Goal: Complete application form

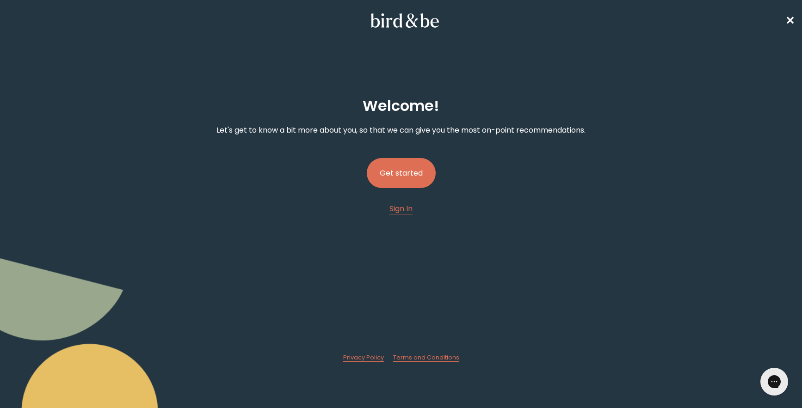
click at [405, 172] on button "Get started" at bounding box center [401, 173] width 69 height 30
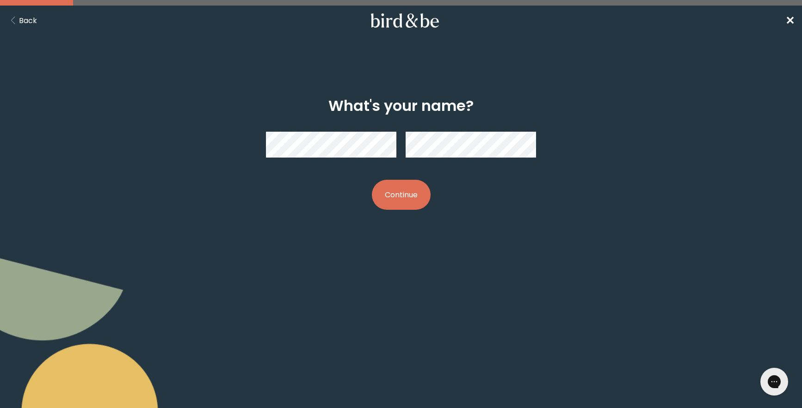
click at [368, 143] on div at bounding box center [401, 144] width 270 height 41
click at [215, 144] on div "What's your name? Continue" at bounding box center [401, 154] width 386 height 142
click at [397, 196] on button "Continue" at bounding box center [401, 195] width 59 height 30
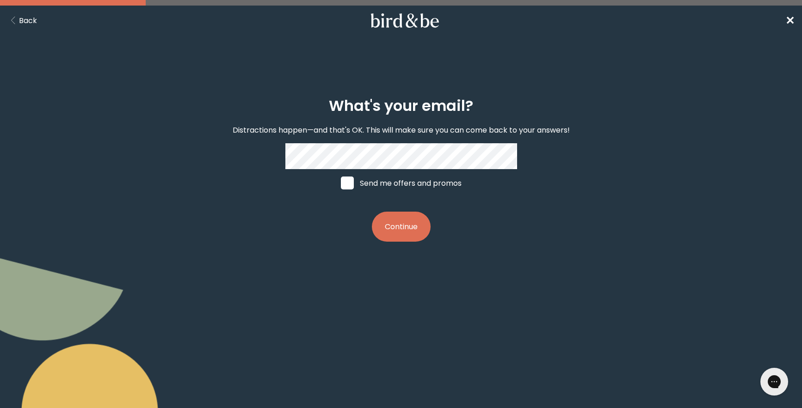
click at [27, 22] on button "Back" at bounding box center [22, 21] width 30 height 12
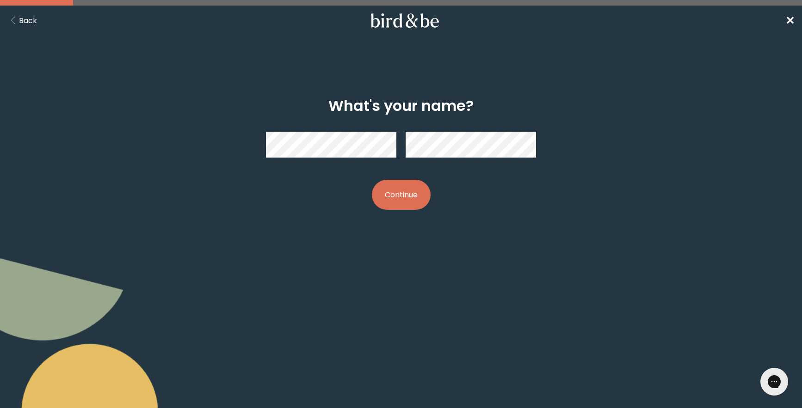
click at [27, 21] on button "Back" at bounding box center [22, 21] width 30 height 12
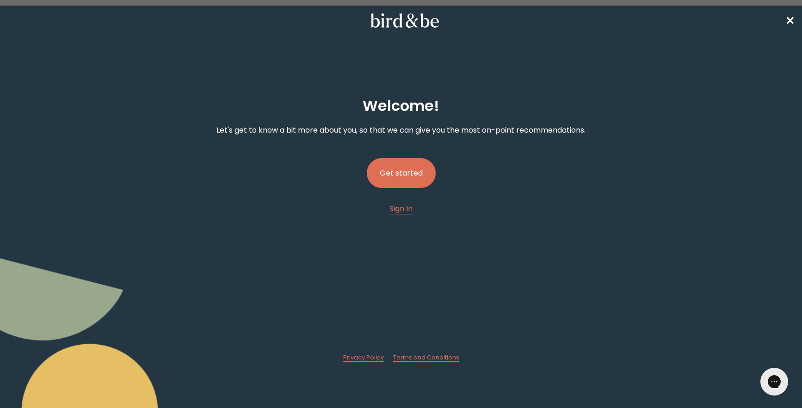
click at [791, 18] on span "✕" at bounding box center [789, 20] width 9 height 15
